Goal: Task Accomplishment & Management: Use online tool/utility

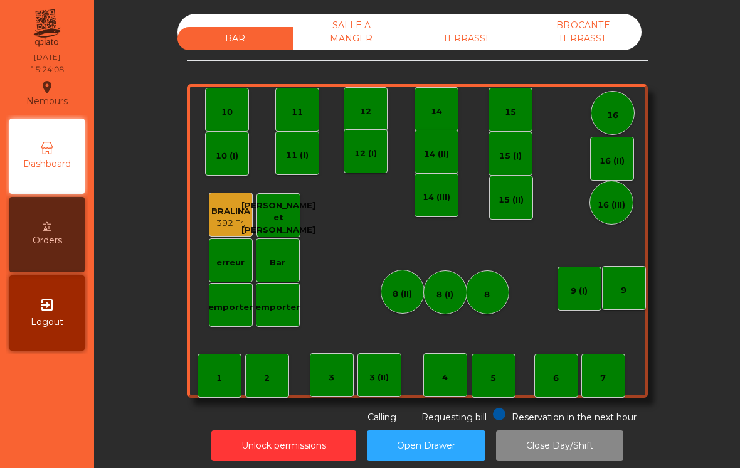
click at [477, 50] on div "TERRASSE" at bounding box center [468, 38] width 116 height 23
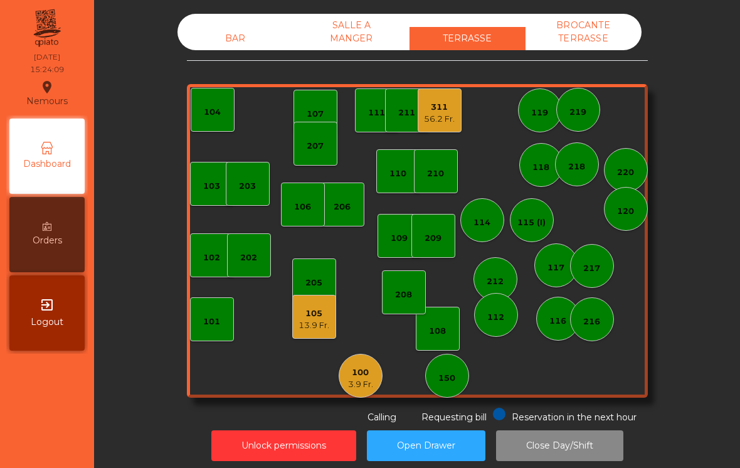
click at [366, 374] on div "100" at bounding box center [360, 372] width 25 height 13
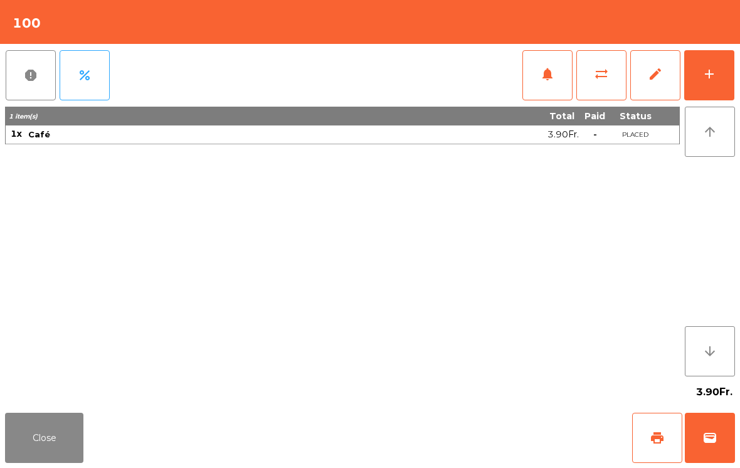
click at [60, 442] on button "Close" at bounding box center [44, 438] width 78 height 50
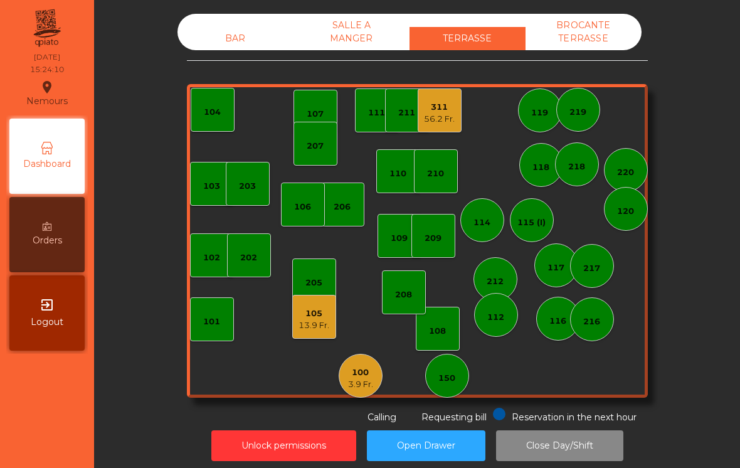
click at [442, 238] on div "209" at bounding box center [433, 238] width 17 height 13
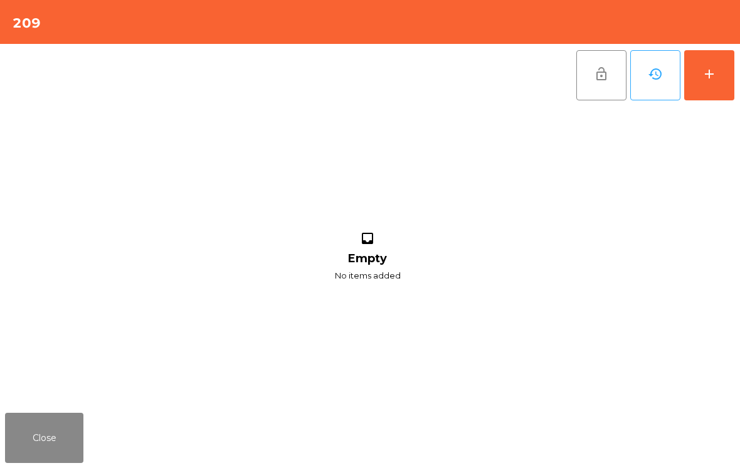
click at [719, 117] on div "inbox Empty No items added" at bounding box center [367, 257] width 725 height 301
click at [713, 93] on button "add" at bounding box center [709, 75] width 50 height 50
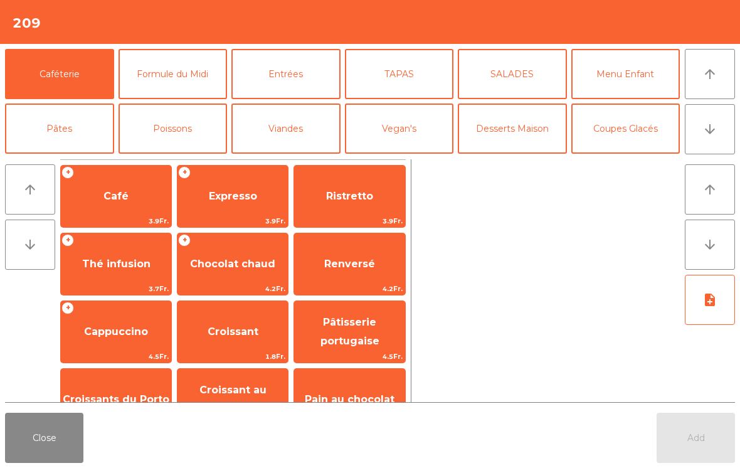
click at [726, 139] on button "arrow_downward" at bounding box center [710, 129] width 50 height 50
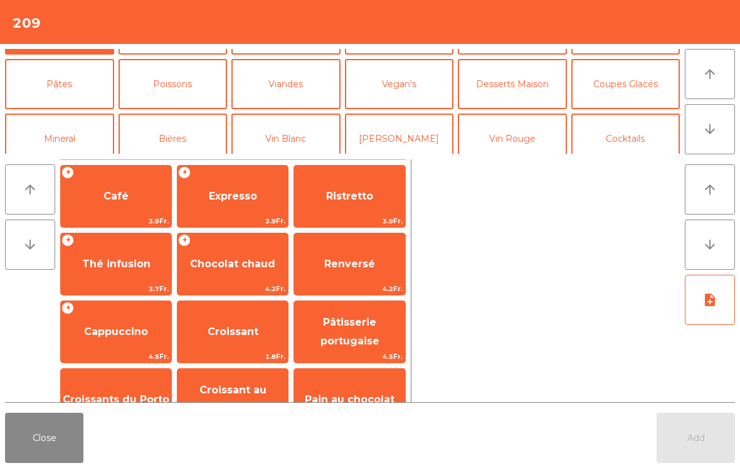
scroll to position [40, 0]
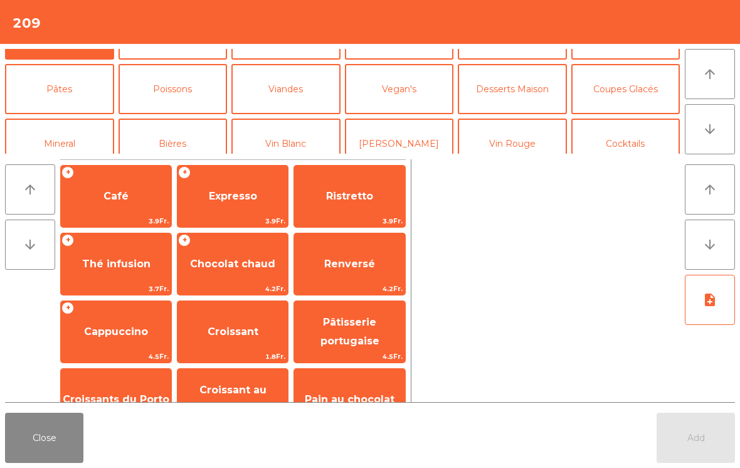
click at [638, 88] on button "Coupes Glacés" at bounding box center [625, 89] width 109 height 50
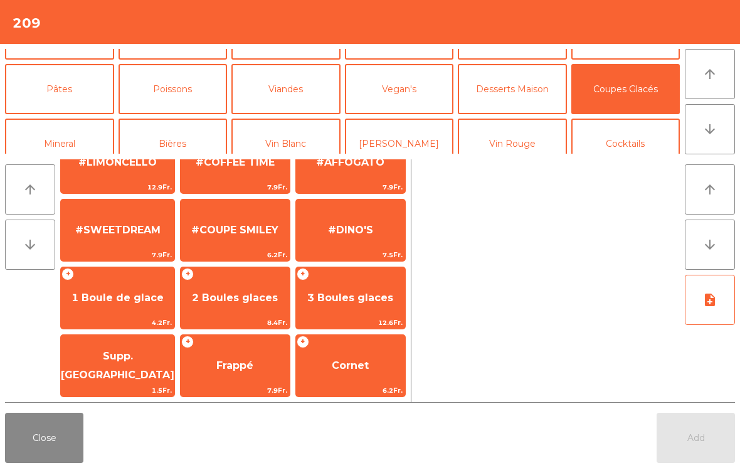
scroll to position [237, 0]
click at [147, 272] on div "+ 1 Boule de glace 4.2Fr." at bounding box center [117, 298] width 115 height 63
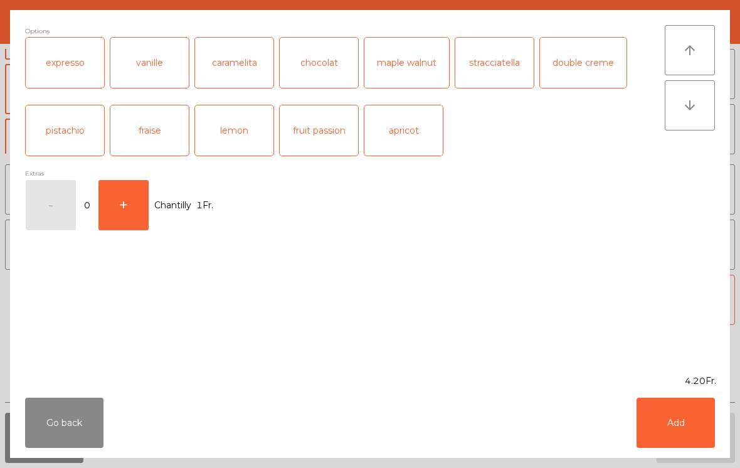
click at [672, 423] on button "Add" at bounding box center [676, 423] width 78 height 50
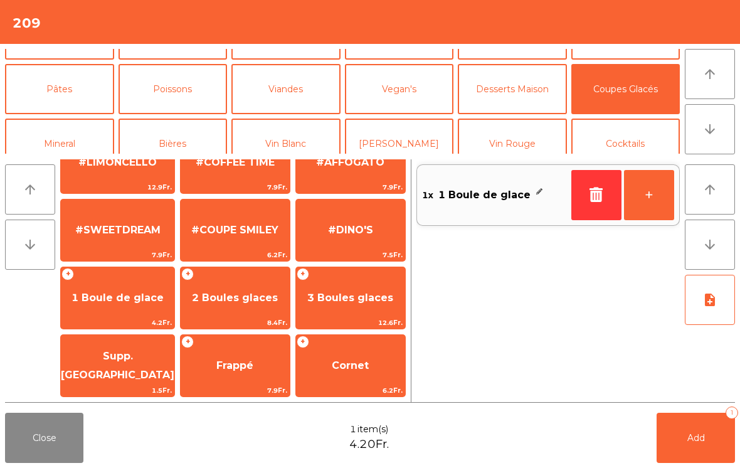
click at [92, 139] on button "Mineral" at bounding box center [59, 144] width 109 height 50
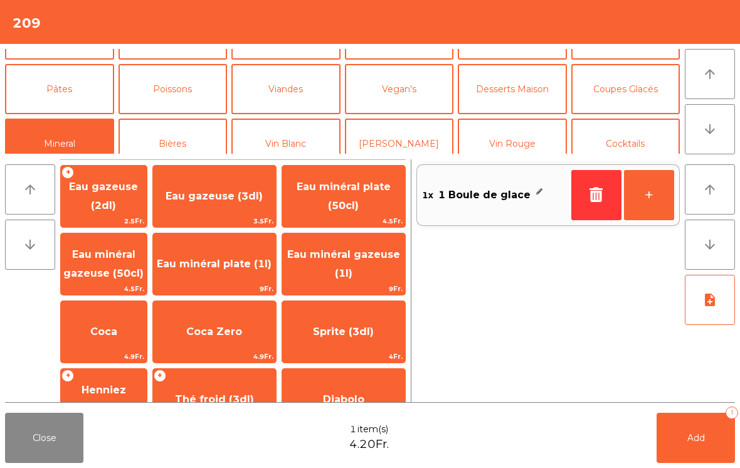
scroll to position [0, 0]
click at [235, 216] on span "3.5Fr." at bounding box center [214, 221] width 123 height 12
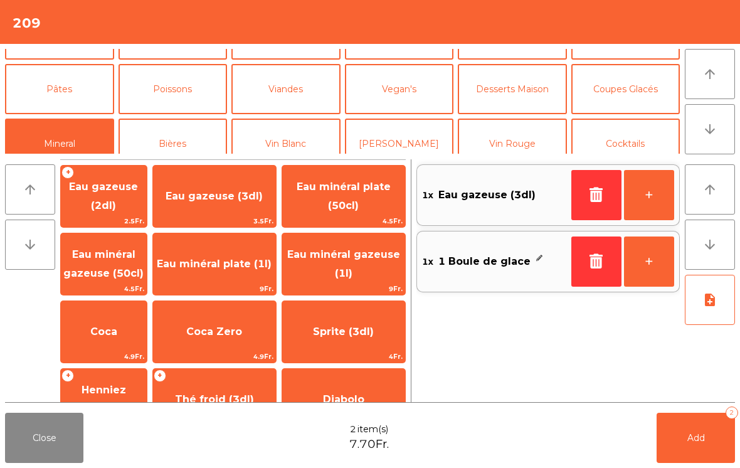
click at [680, 430] on button "Add 2" at bounding box center [696, 438] width 78 height 50
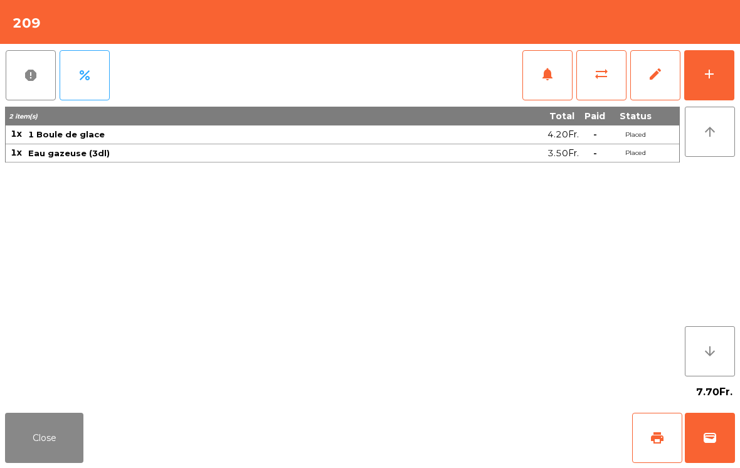
click at [51, 423] on button "Close" at bounding box center [44, 438] width 78 height 50
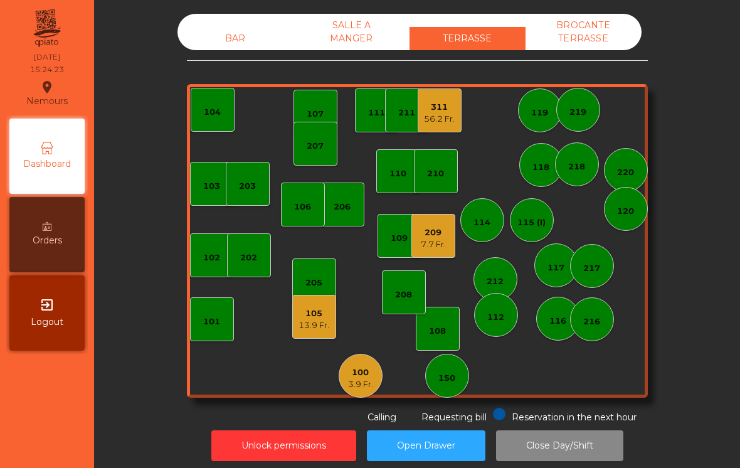
click at [308, 329] on div "13.9 Fr." at bounding box center [314, 325] width 31 height 13
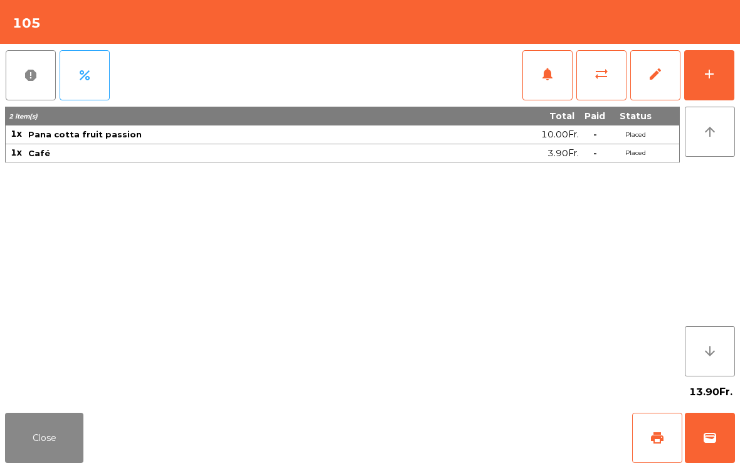
click at [665, 421] on button "print" at bounding box center [657, 438] width 50 height 50
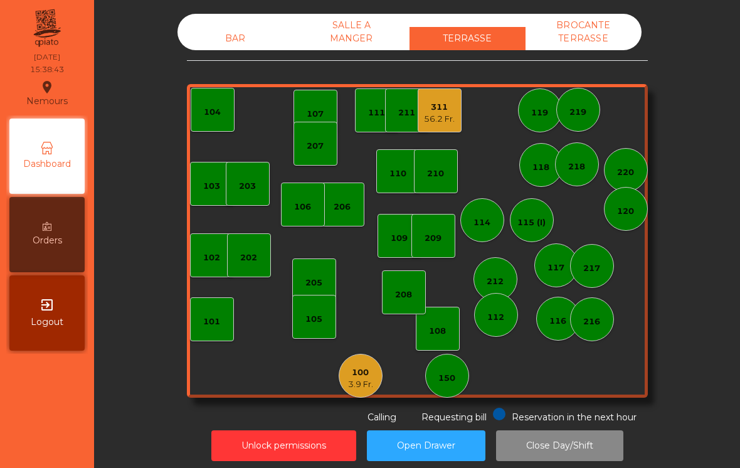
click at [502, 312] on div "112" at bounding box center [495, 317] width 17 height 13
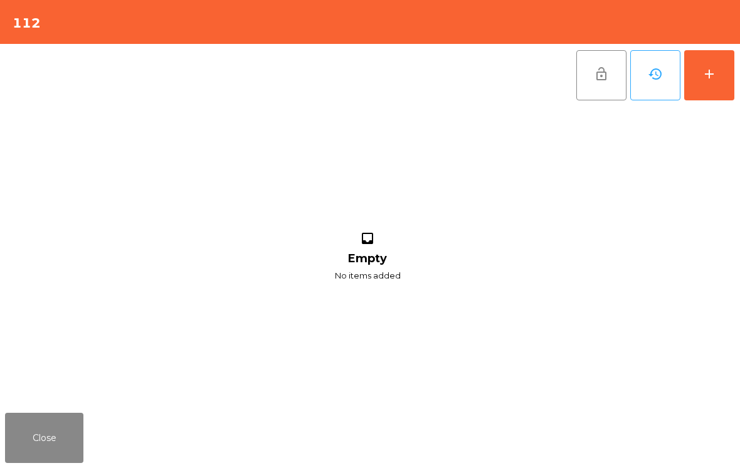
click at [701, 98] on button "add" at bounding box center [709, 75] width 50 height 50
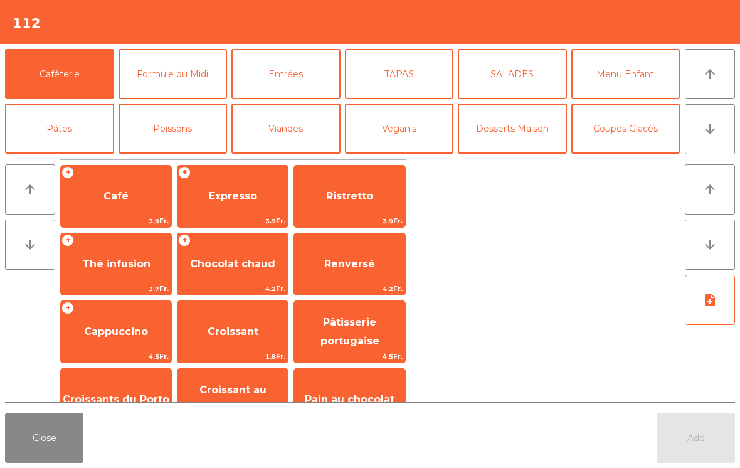
click at [707, 135] on icon "arrow_downward" at bounding box center [709, 129] width 15 height 15
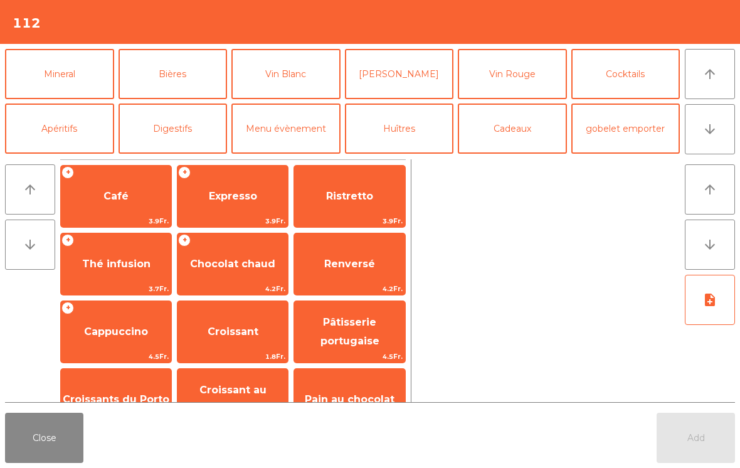
scroll to position [109, 0]
click at [171, 79] on button "Bières" at bounding box center [173, 74] width 109 height 50
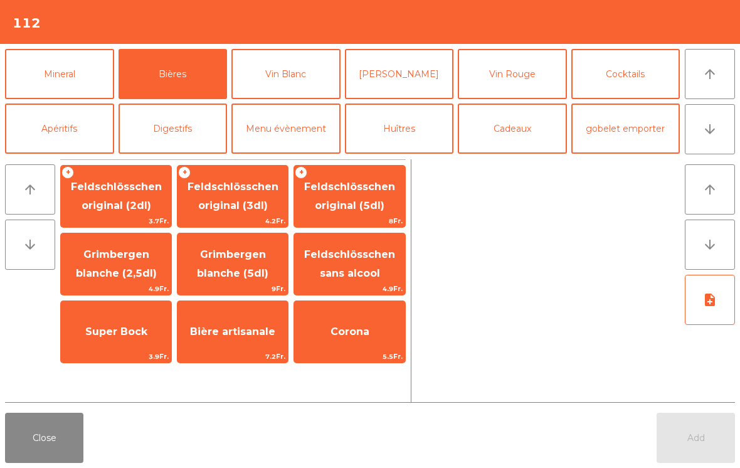
click at [265, 217] on span "4.2Fr." at bounding box center [232, 221] width 110 height 12
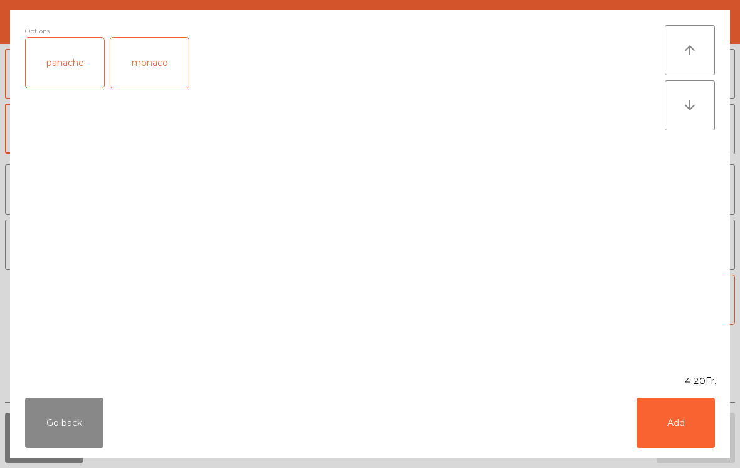
click at [672, 447] on button "Add" at bounding box center [676, 423] width 78 height 50
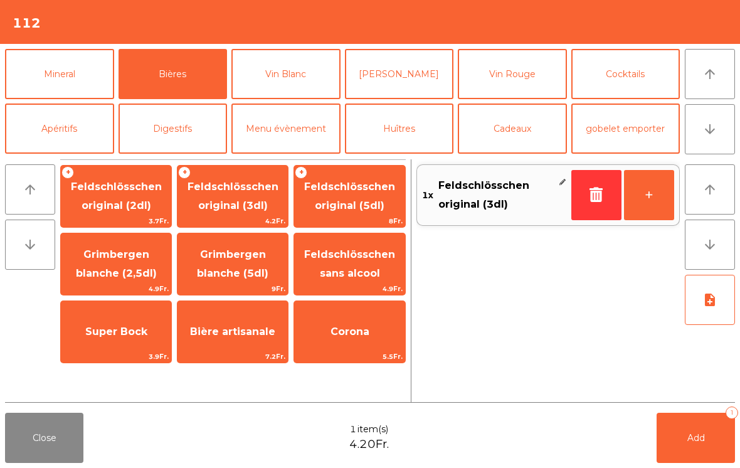
click at [74, 67] on button "Mineral" at bounding box center [59, 74] width 109 height 50
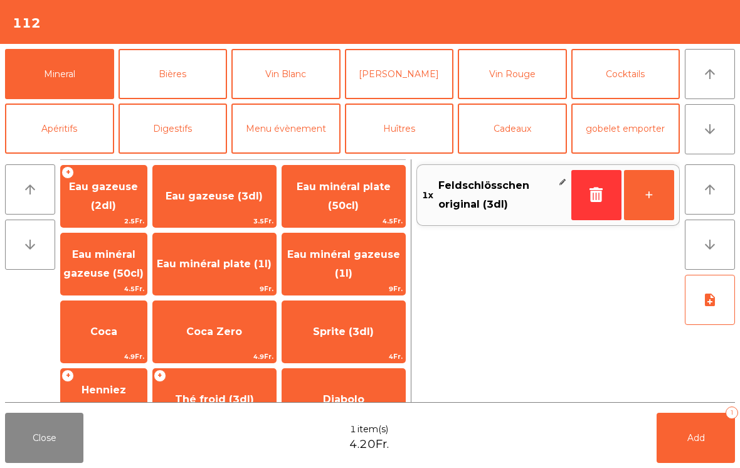
click at [363, 335] on span "Sprite (3dl)" at bounding box center [343, 332] width 61 height 12
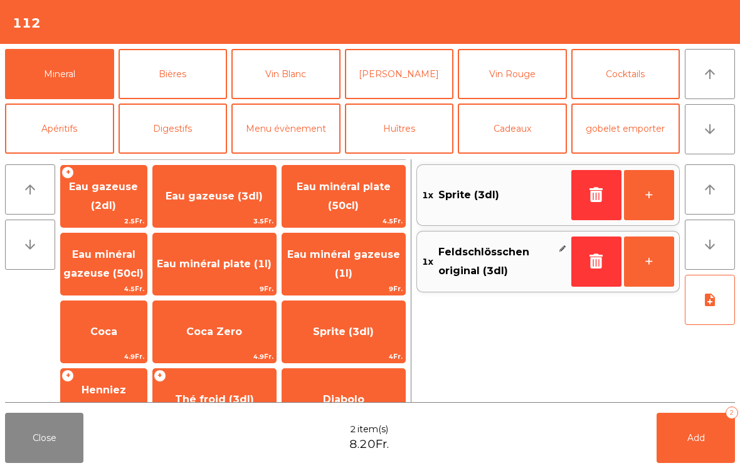
click at [686, 462] on button "Add 2" at bounding box center [696, 438] width 78 height 50
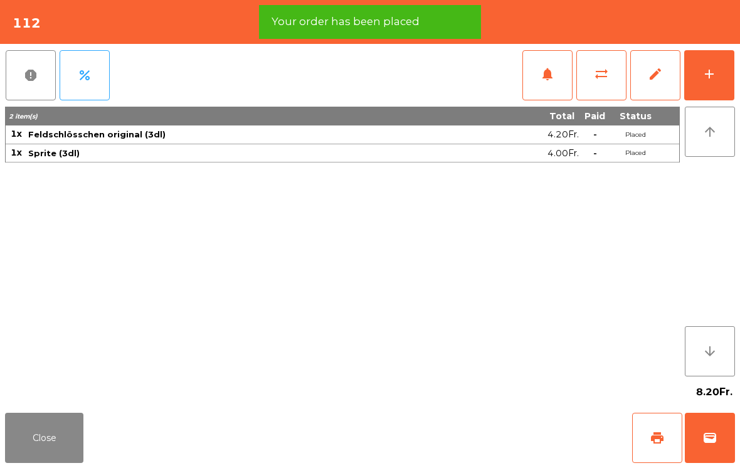
click at [664, 438] on span "print" at bounding box center [657, 437] width 15 height 15
